Goal: Obtain resource: Obtain resource

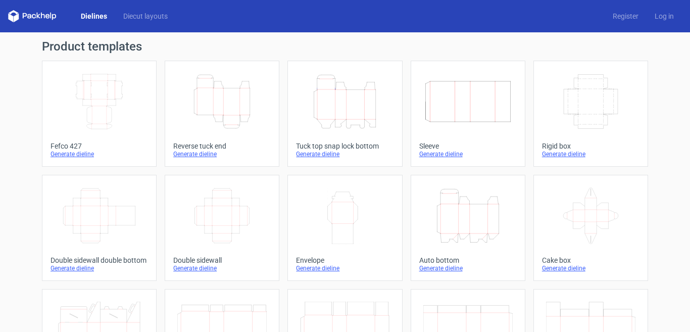
click at [186, 93] on icon "Height Depth Width" at bounding box center [221, 101] width 89 height 57
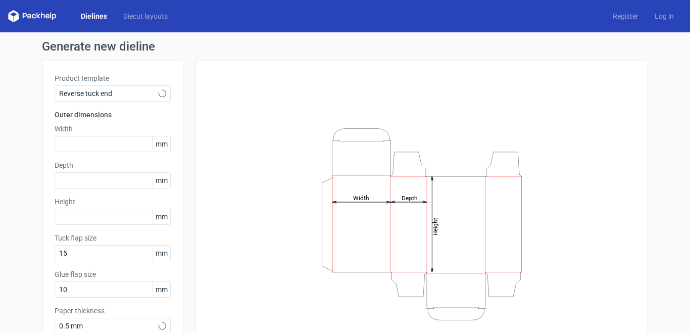
click at [90, 135] on div "Width mm" at bounding box center [113, 138] width 116 height 28
click at [90, 139] on input "text" at bounding box center [113, 144] width 116 height 16
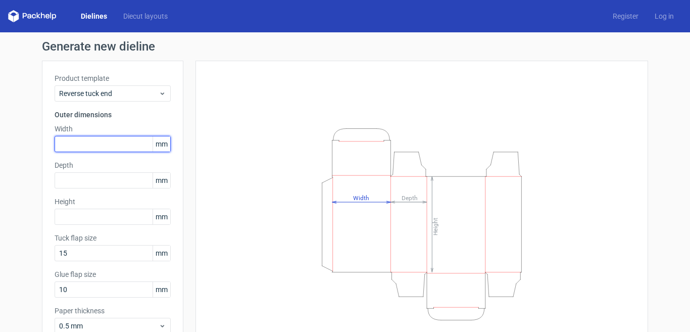
click at [99, 139] on input "text" at bounding box center [113, 144] width 116 height 16
type input "67"
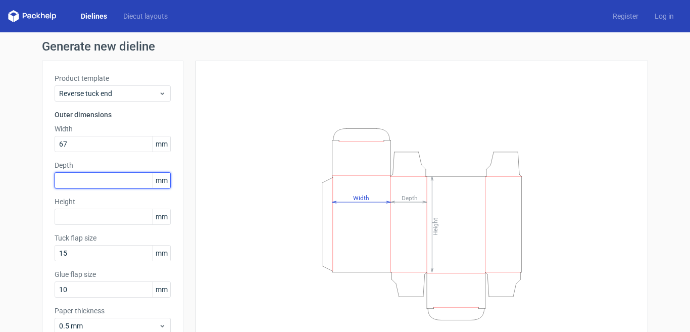
click at [90, 187] on input "text" at bounding box center [113, 180] width 116 height 16
type input "60"
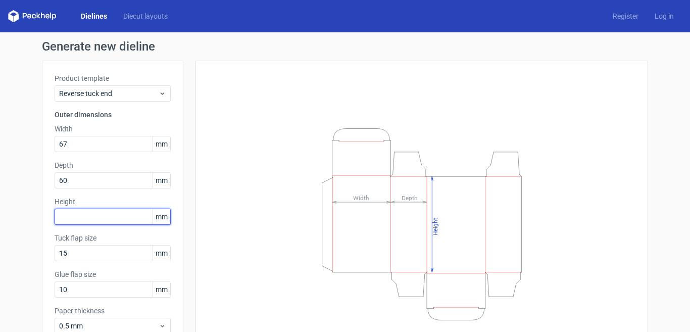
click at [88, 221] on input "text" at bounding box center [113, 217] width 116 height 16
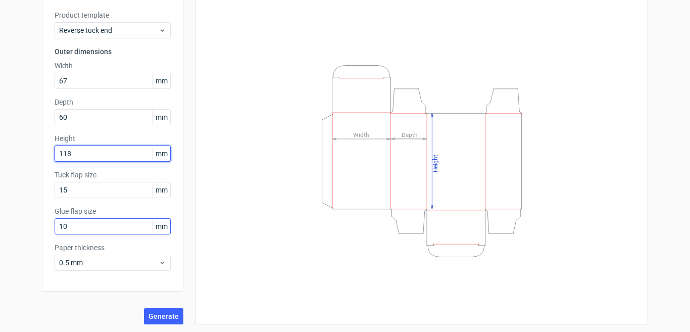
scroll to position [64, 0]
type input "118"
click at [90, 226] on input "10" at bounding box center [113, 226] width 116 height 16
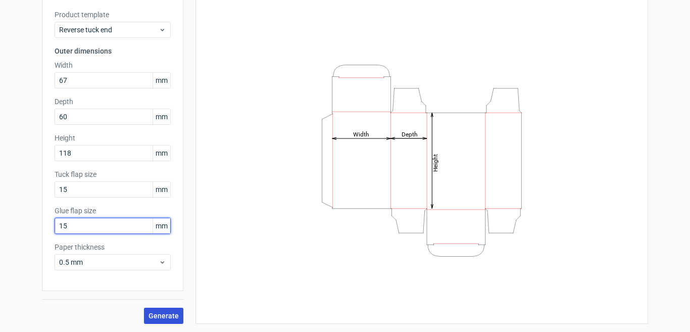
type input "15"
click at [169, 316] on span "Generate" at bounding box center [163, 315] width 30 height 7
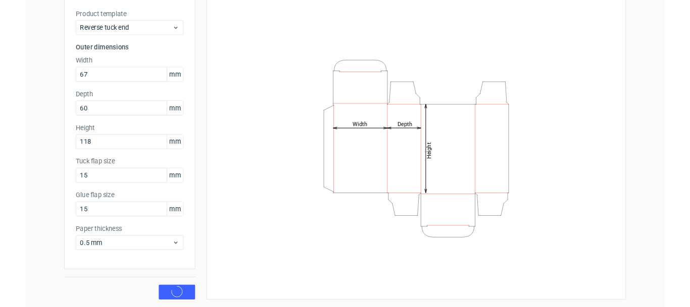
scroll to position [0, 0]
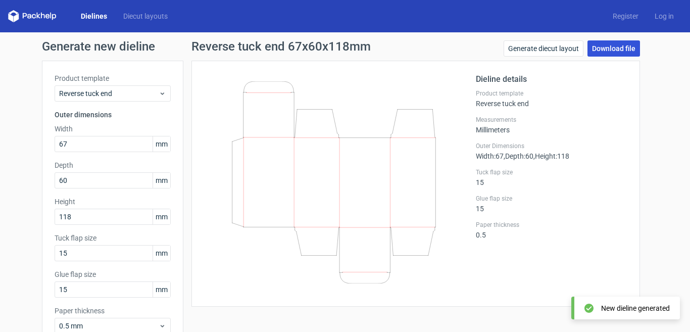
click at [592, 52] on link "Download file" at bounding box center [613, 48] width 53 height 16
